Goal: Complete application form

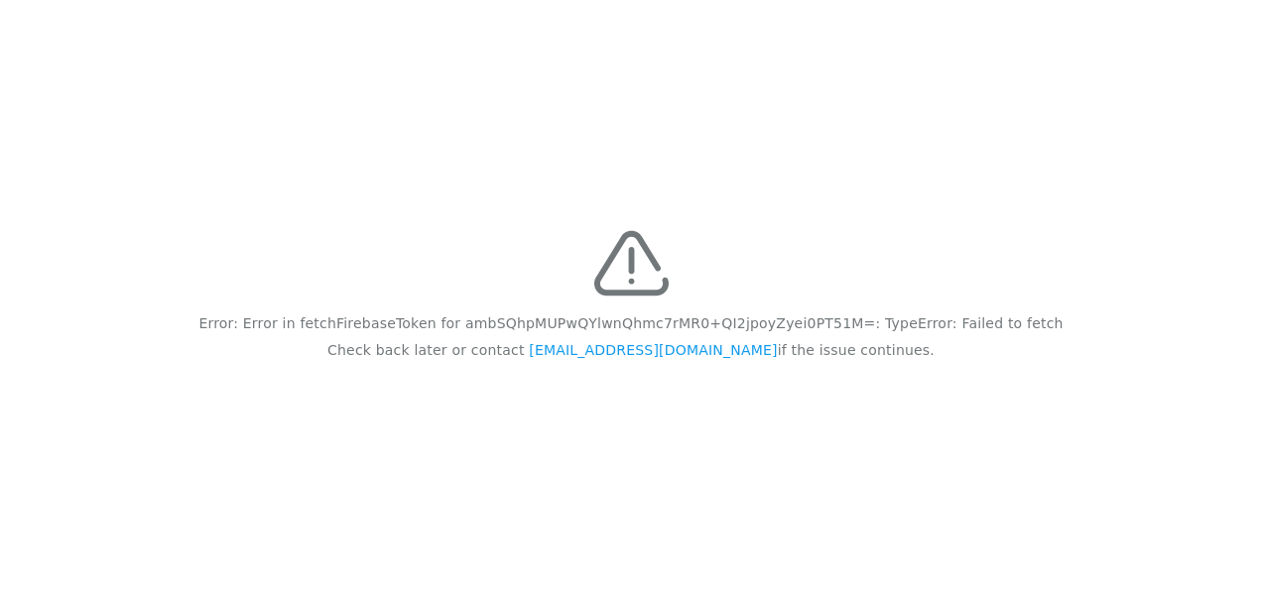
drag, startPoint x: 244, startPoint y: 320, endPoint x: 903, endPoint y: 397, distance: 663.5
click at [903, 397] on div "Error: Error in fetchFirebaseToken for ambSQhpMUPwQYlwnQhmc7rMR0+QI2jpoyZyei0PT…" at bounding box center [631, 294] width 1262 height 589
drag, startPoint x: 903, startPoint y: 397, endPoint x: 750, endPoint y: 328, distance: 167.5
copy div "Error: Error in fetchFirebaseToken for ambSQhpMUPwQYlwnQhmc7rMR0+QI2jpoyZyei0PT…"
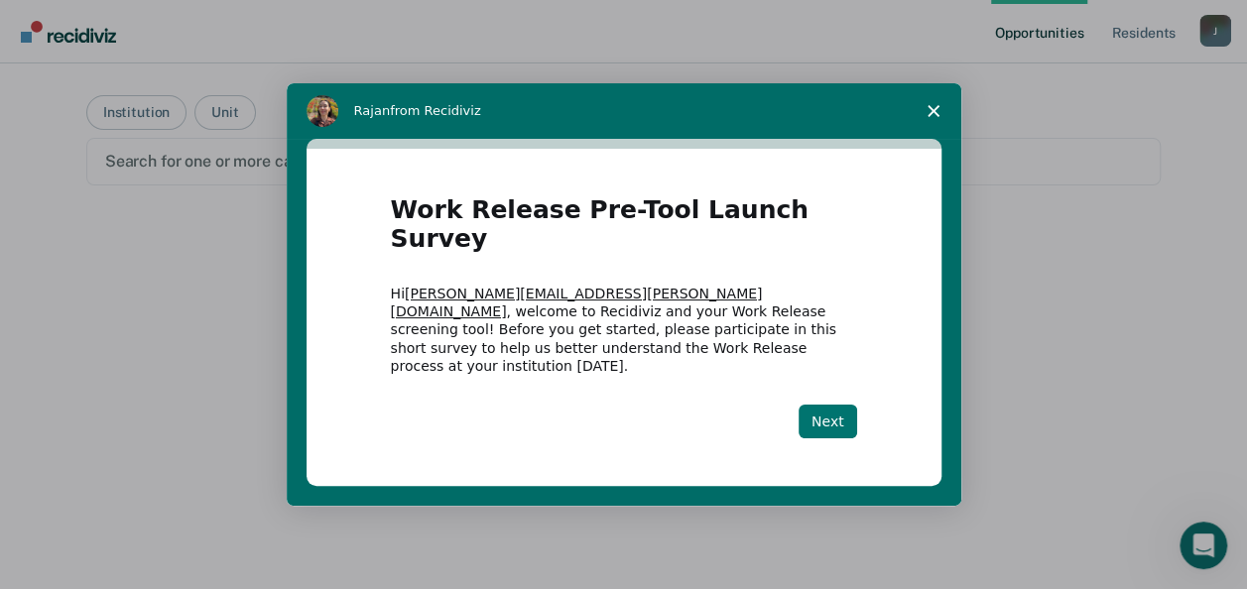
click at [847, 405] on button "Next" at bounding box center [828, 422] width 59 height 34
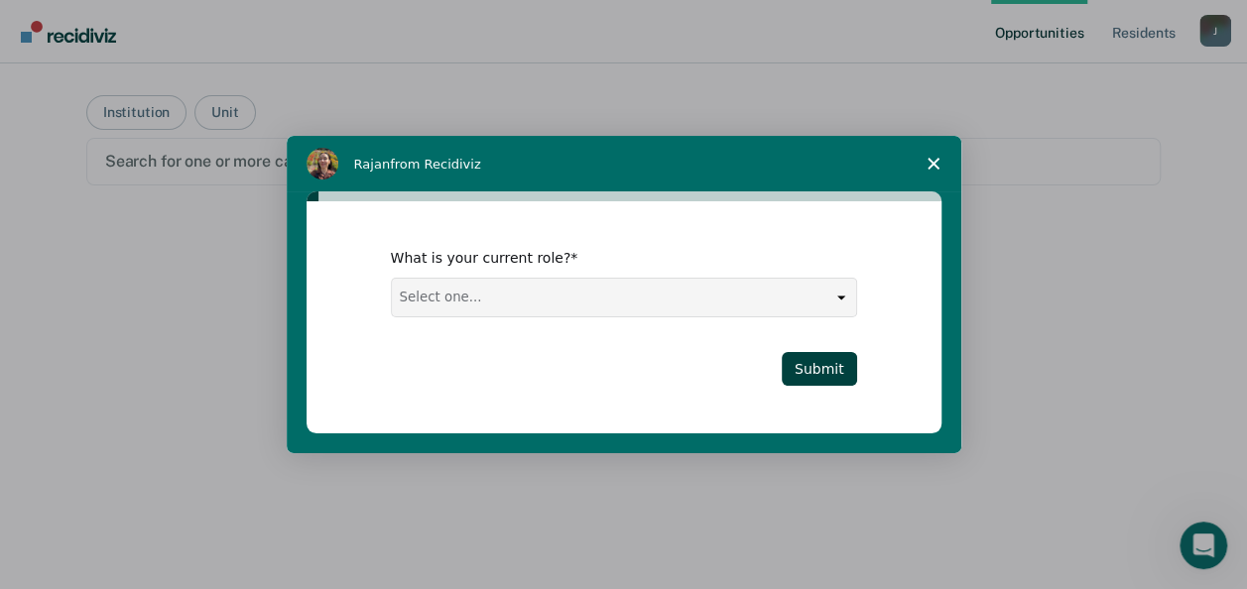
click at [638, 298] on select "Select one... Case Manager FUM Assistant [PERSON_NAME] [PERSON_NAME]" at bounding box center [624, 298] width 464 height 38
select select "Assistant Warden"
click at [392, 279] on select "Select one... Case Manager FUM Assistant [PERSON_NAME] [PERSON_NAME]" at bounding box center [624, 298] width 464 height 38
click at [842, 367] on button "Submit" at bounding box center [819, 369] width 75 height 34
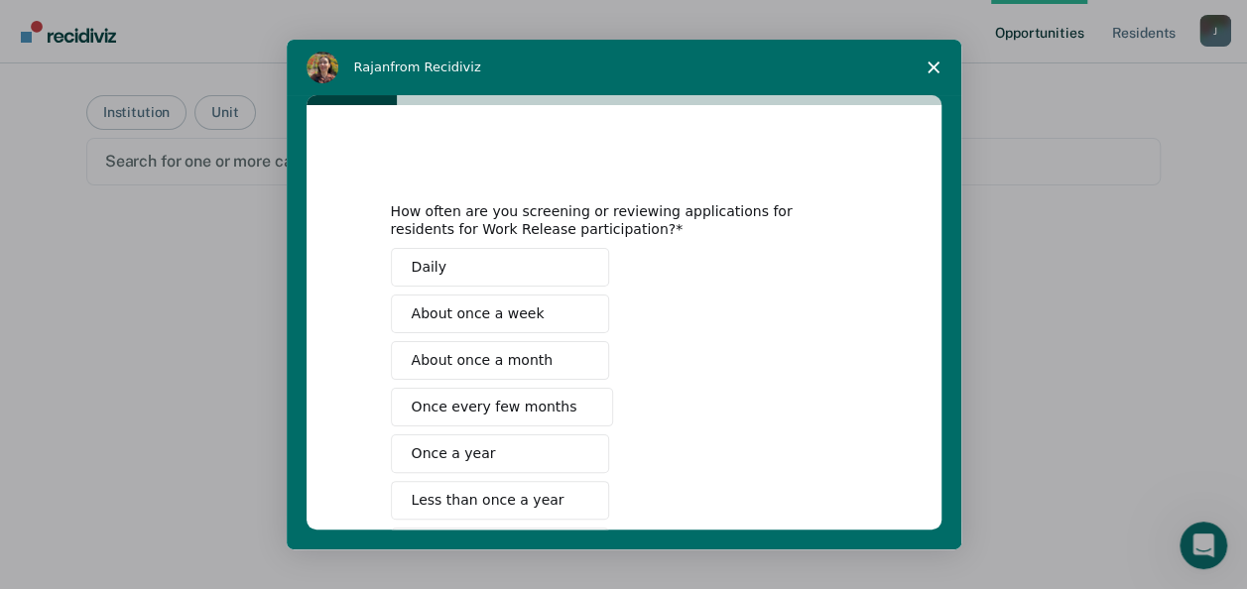
click at [506, 312] on span "About once a week" at bounding box center [478, 314] width 133 height 21
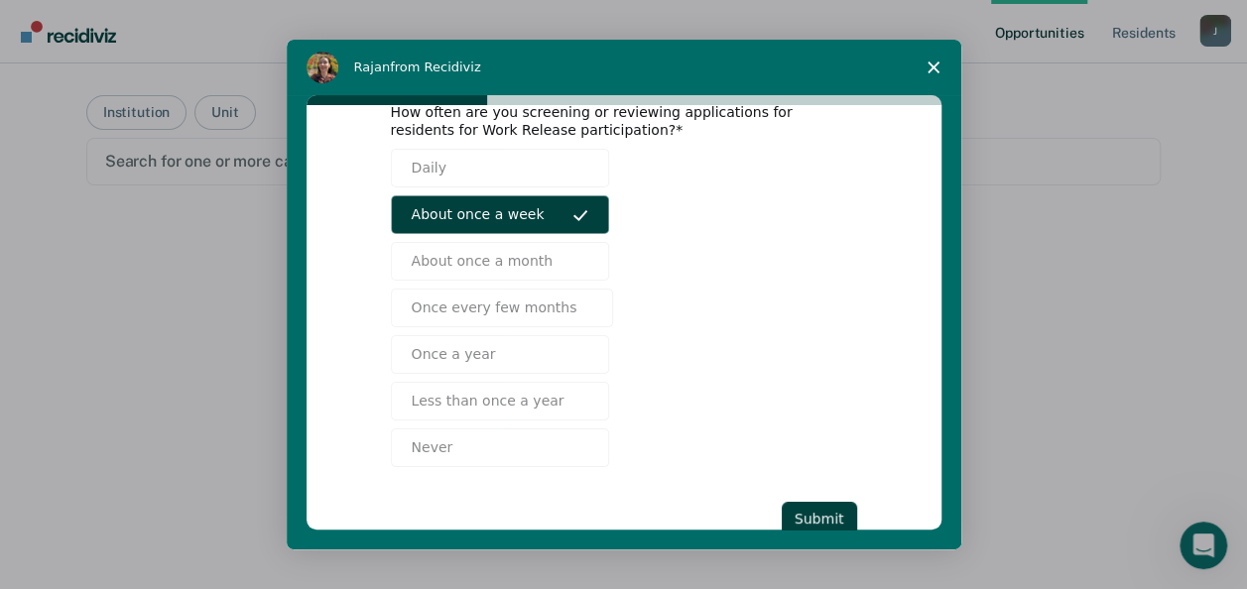
scroll to position [149, 0]
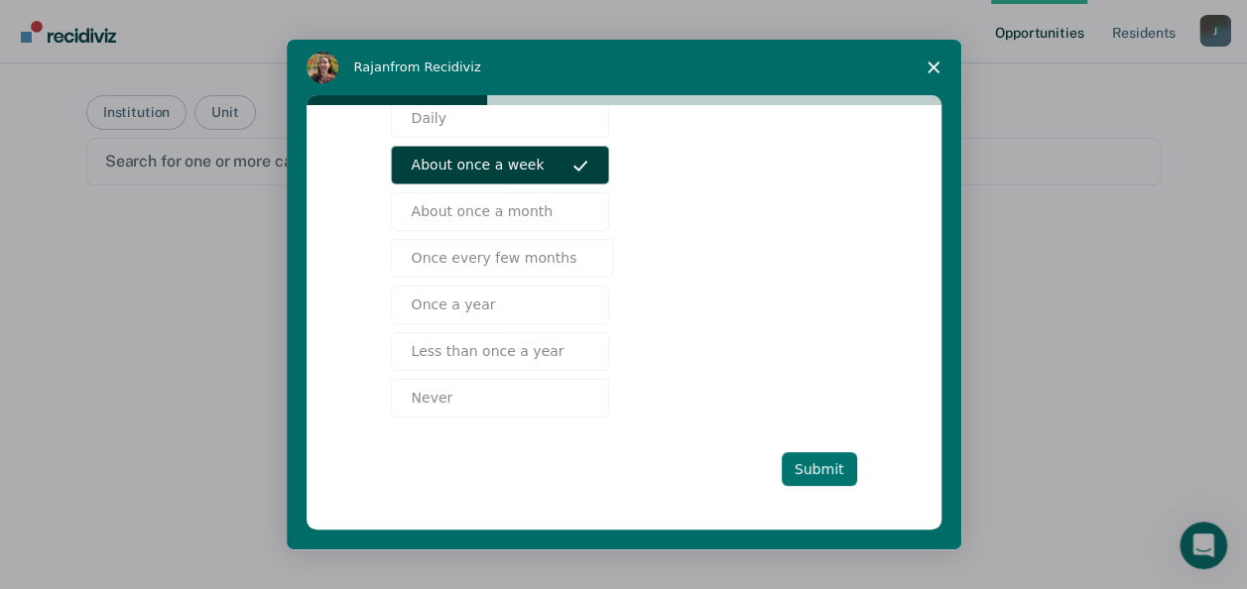
click at [814, 463] on button "Submit" at bounding box center [819, 470] width 75 height 34
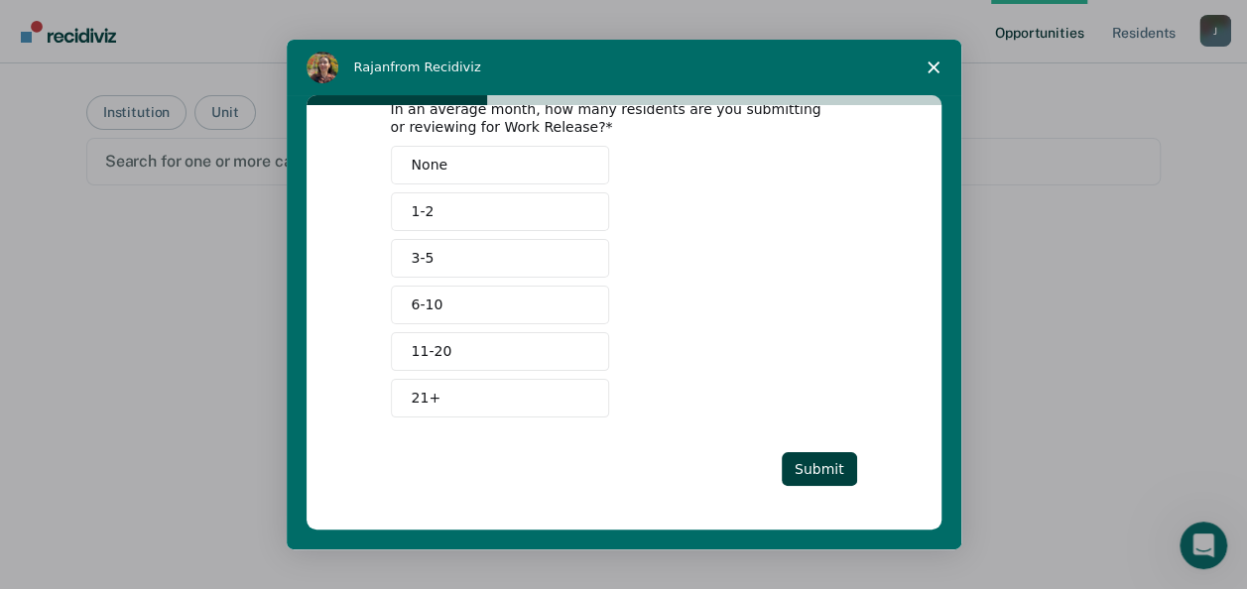
scroll to position [0, 0]
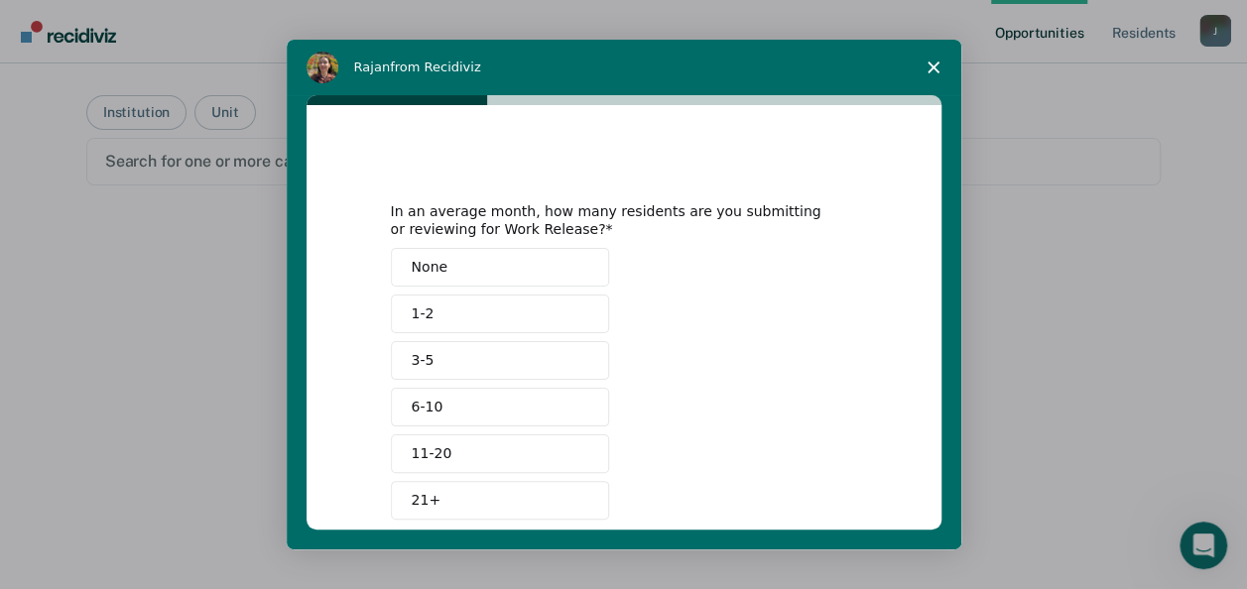
click at [524, 405] on button "6-10" at bounding box center [500, 407] width 218 height 39
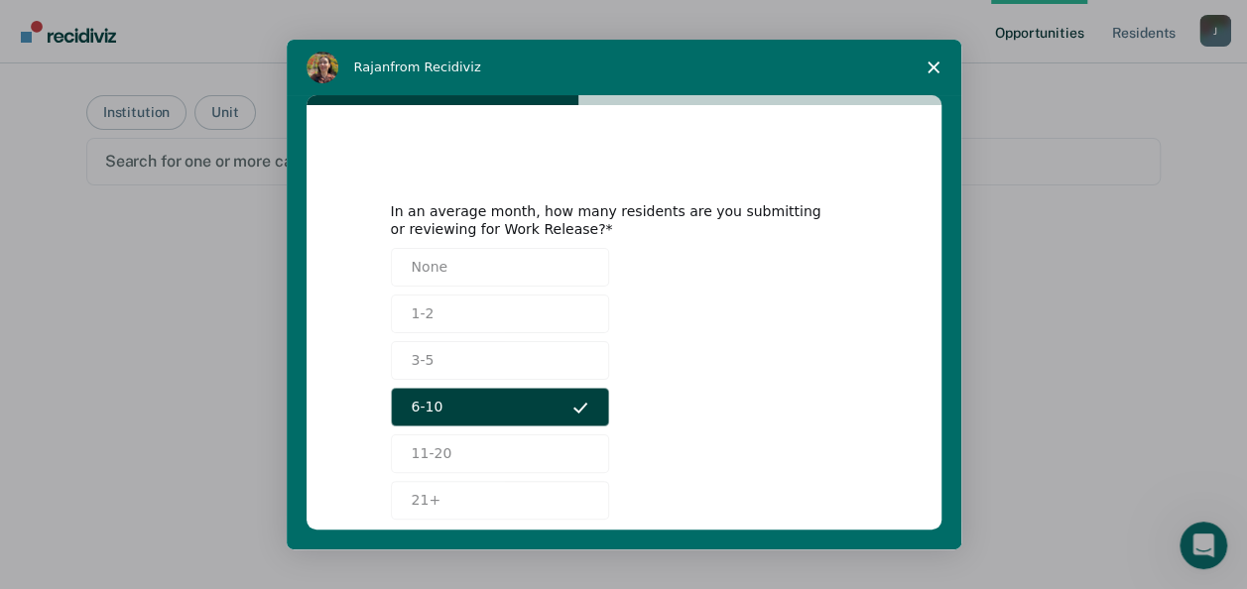
scroll to position [102, 0]
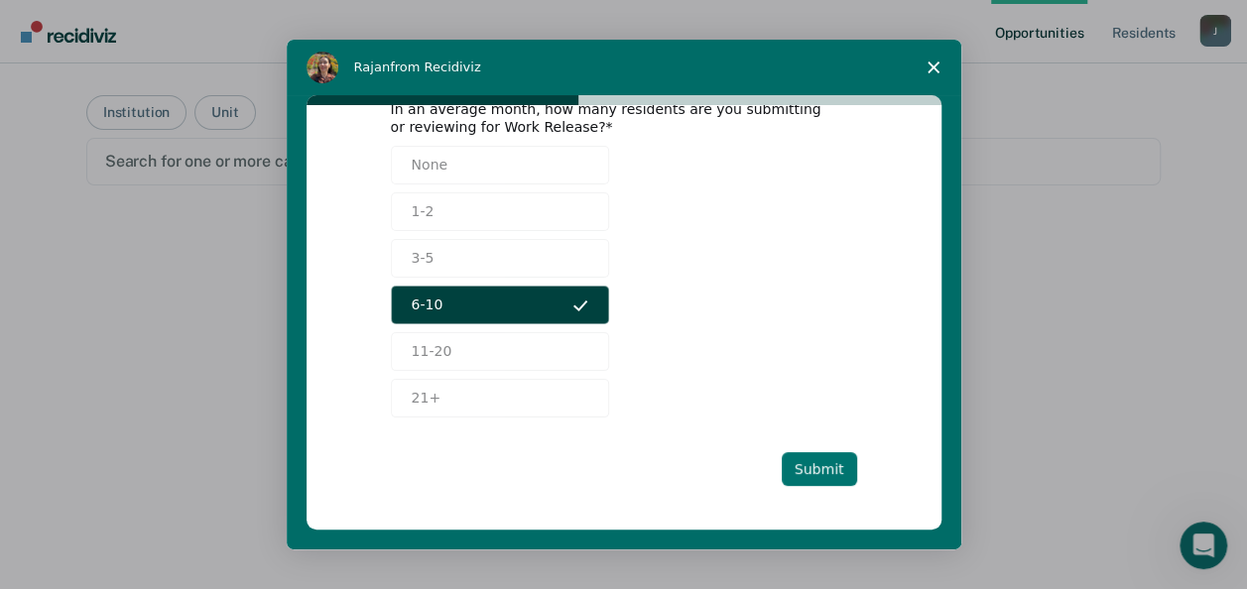
click at [824, 476] on button "Submit" at bounding box center [819, 470] width 75 height 34
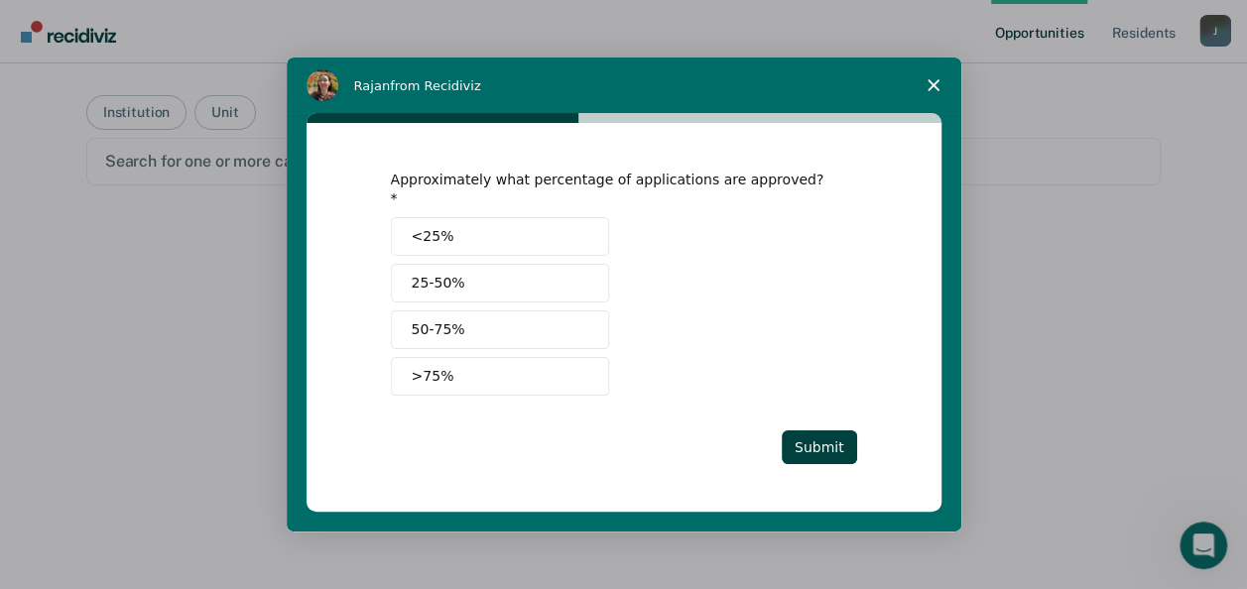
click at [513, 229] on button "<25%" at bounding box center [500, 236] width 218 height 39
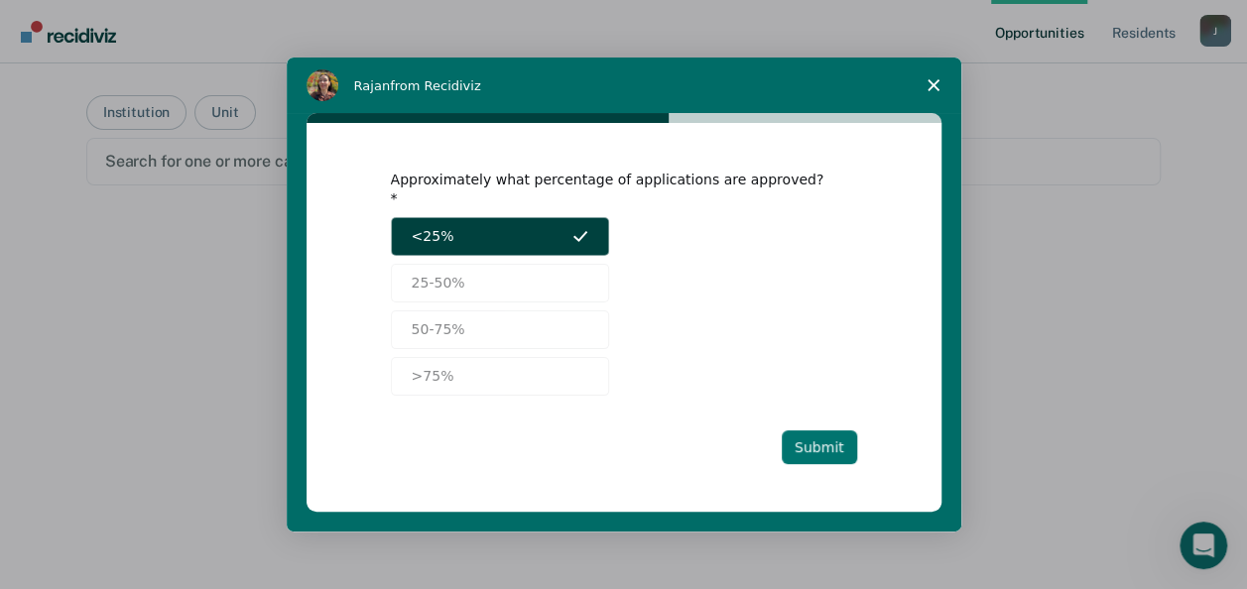
click at [830, 439] on button "Submit" at bounding box center [819, 448] width 75 height 34
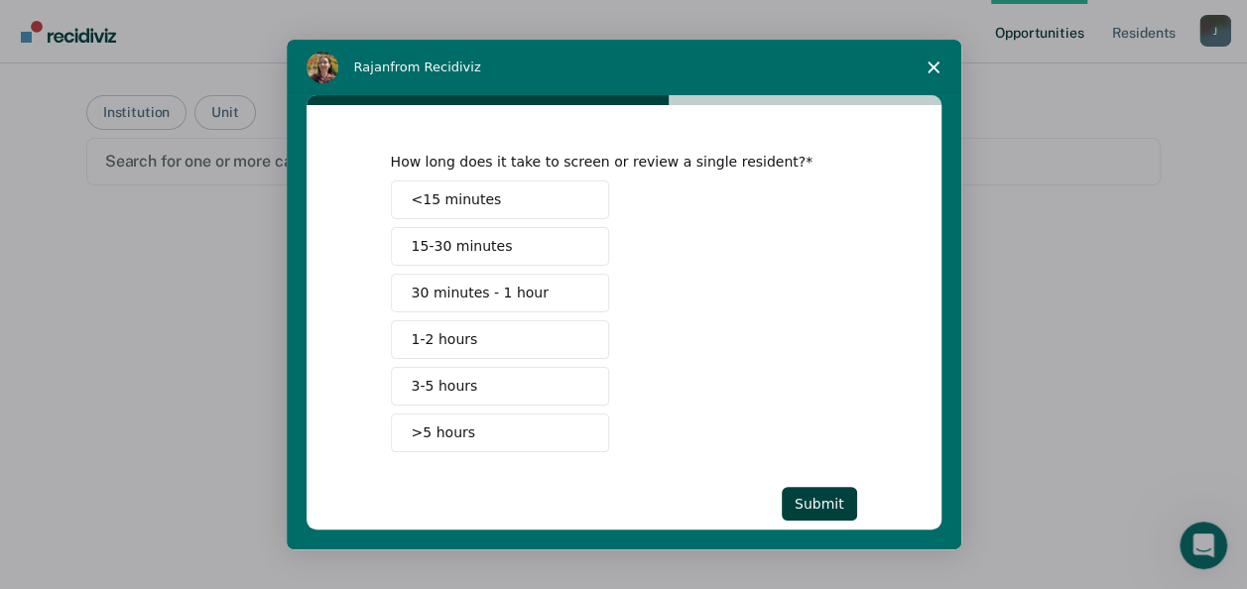
click at [535, 251] on button "15-30 minutes" at bounding box center [500, 246] width 218 height 39
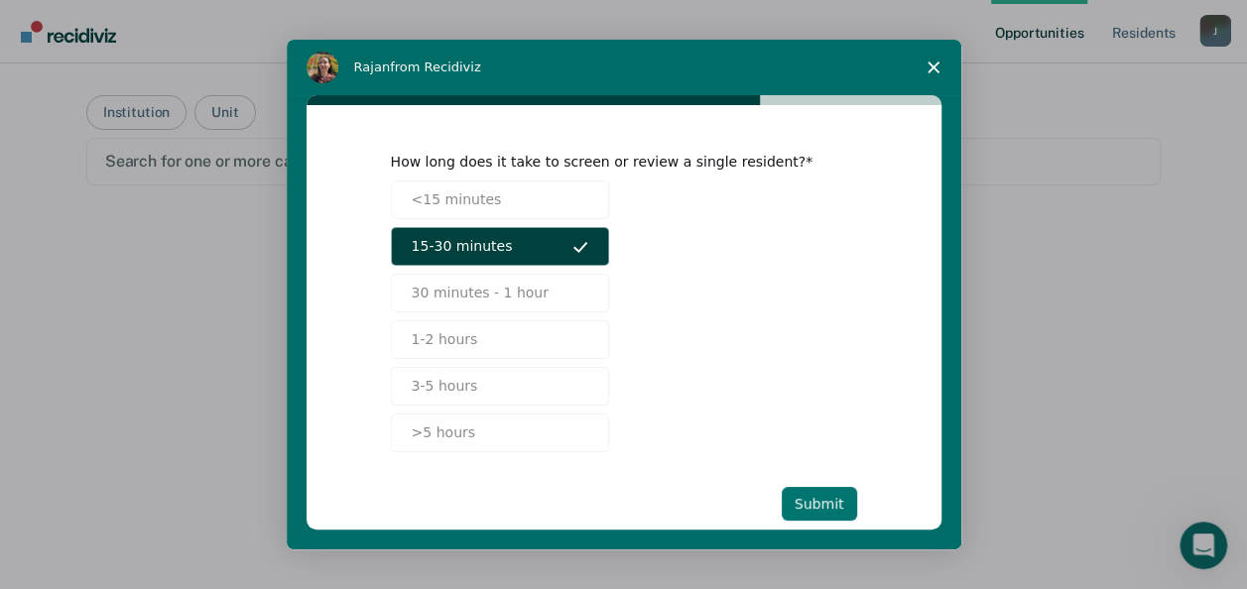
click at [815, 491] on button "Submit" at bounding box center [819, 504] width 75 height 34
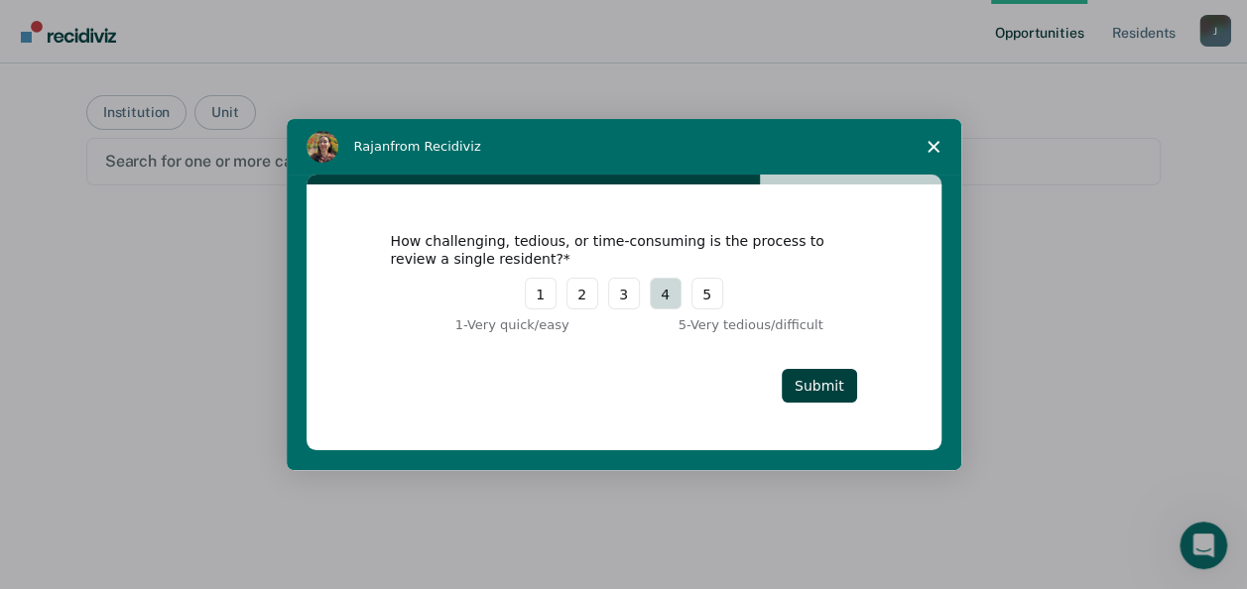
click at [657, 300] on button "4" at bounding box center [666, 294] width 32 height 32
click at [824, 393] on button "Submit" at bounding box center [819, 386] width 75 height 34
